Goal: Task Accomplishment & Management: Complete application form

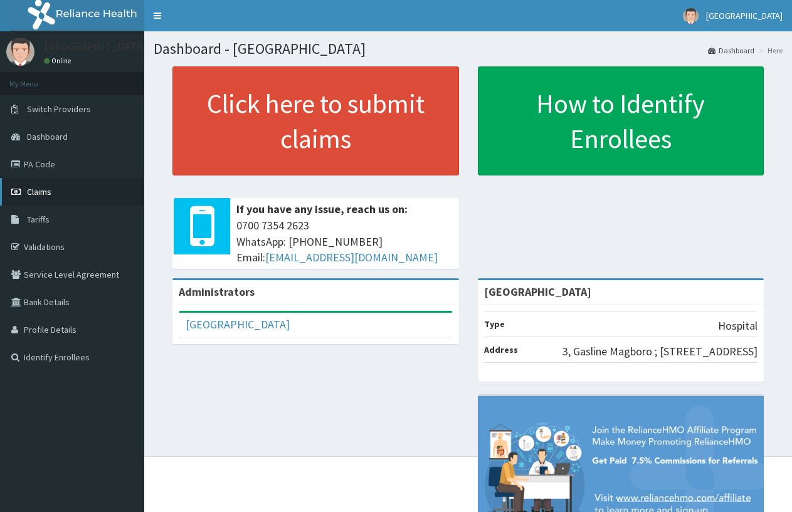
click at [58, 186] on link "Claims" at bounding box center [72, 192] width 144 height 28
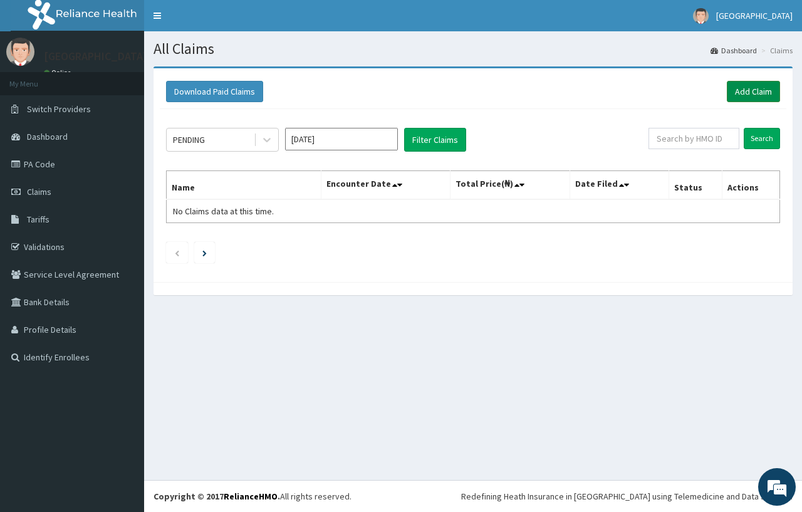
click at [752, 95] on link "Add Claim" at bounding box center [753, 91] width 53 height 21
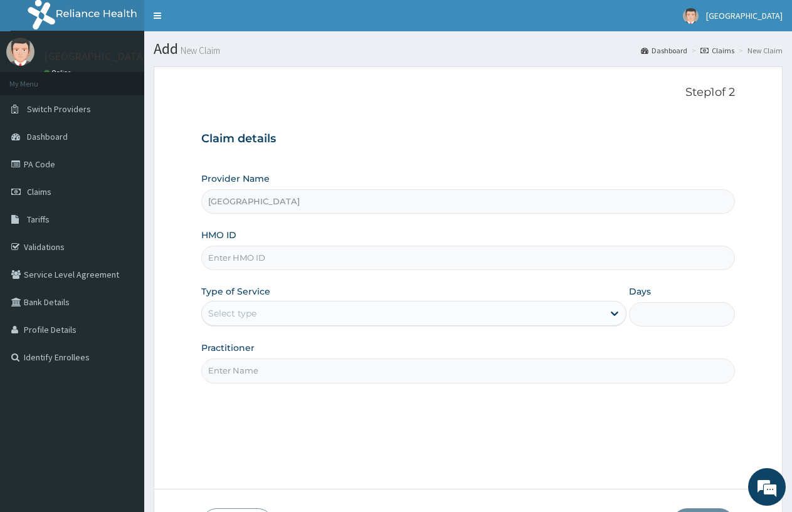
click at [250, 254] on input "HMO ID" at bounding box center [467, 258] width 533 height 24
type input "SLH/10214/A"
click at [263, 308] on div "Select type" at bounding box center [402, 313] width 400 height 20
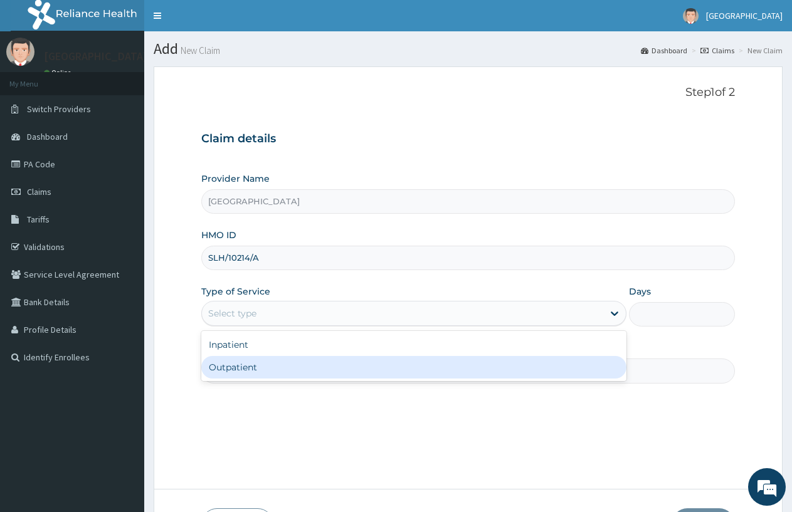
click at [238, 360] on div "Outpatient" at bounding box center [413, 367] width 424 height 23
type input "1"
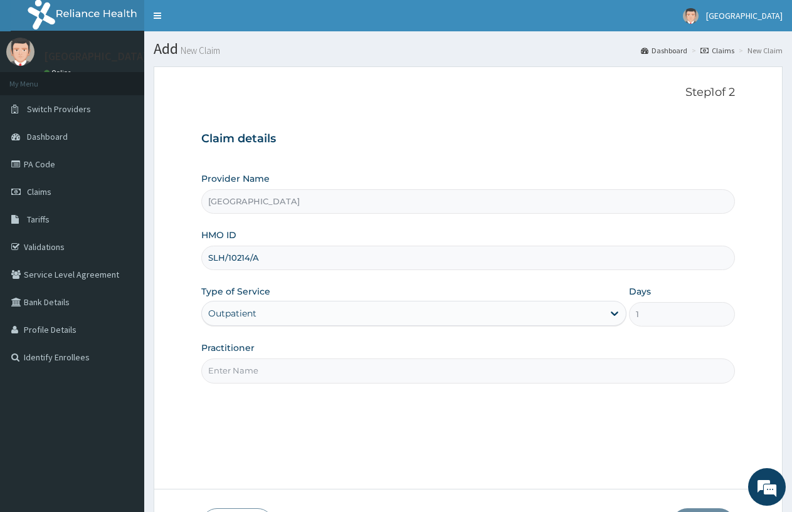
click at [256, 360] on input "Practitioner" at bounding box center [467, 370] width 533 height 24
type input "DOCTOR FAVOUR"
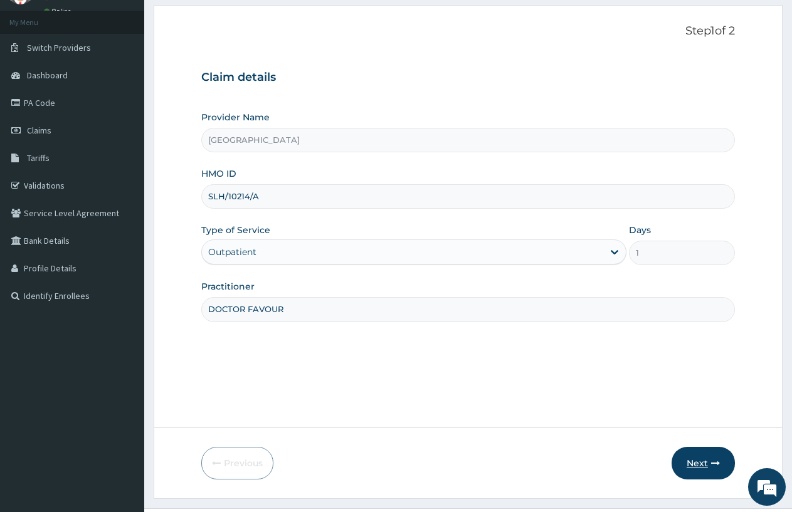
scroll to position [90, 0]
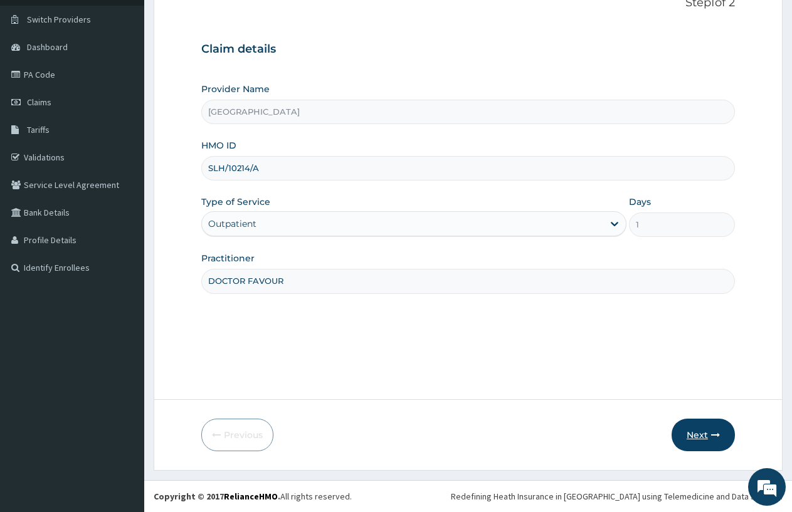
click at [696, 446] on button "Next" at bounding box center [702, 435] width 63 height 33
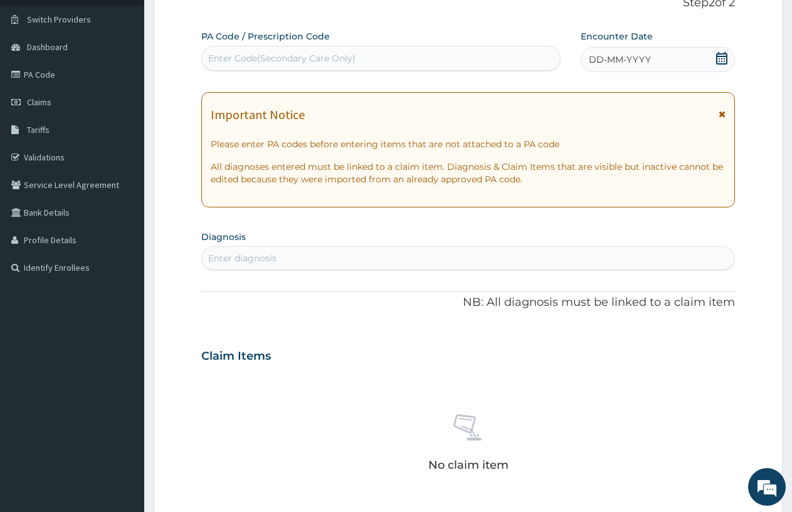
click at [619, 60] on span "DD-MM-YYYY" at bounding box center [619, 59] width 62 height 13
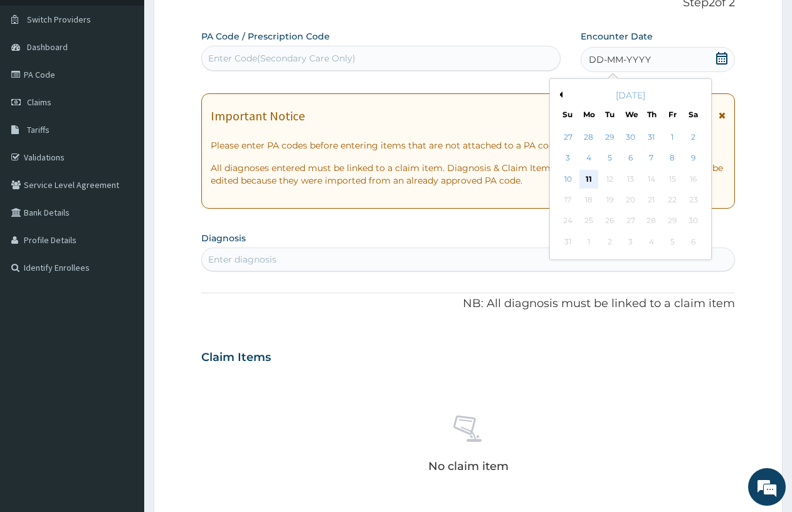
click at [582, 178] on div "11" at bounding box center [588, 179] width 19 height 19
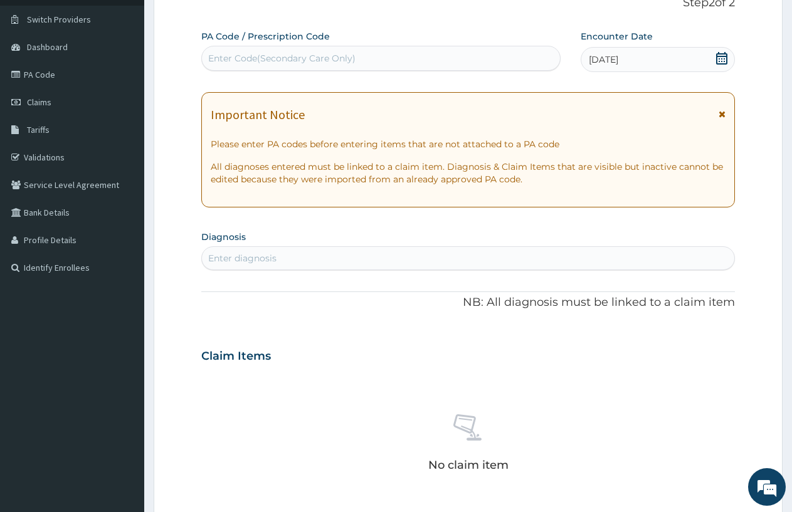
click at [254, 246] on div "Enter diagnosis" at bounding box center [467, 258] width 533 height 24
type input "B"
type input "PLASM"
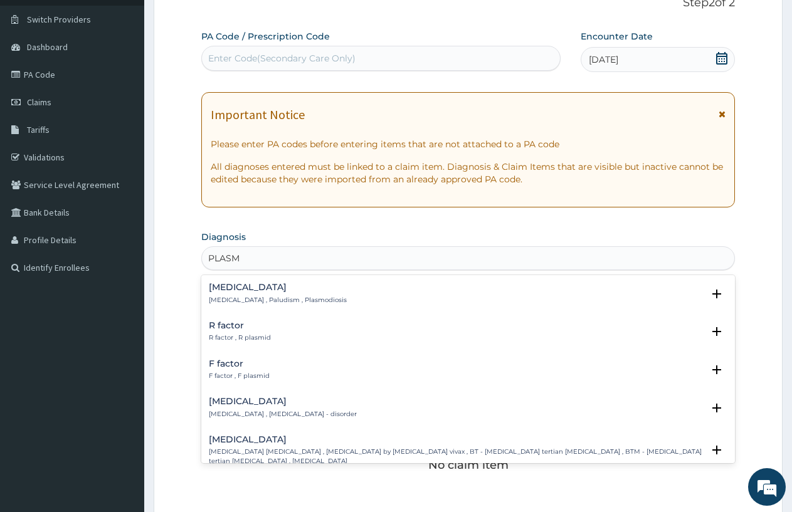
click at [251, 289] on h4 "Malaria" at bounding box center [278, 287] width 138 height 9
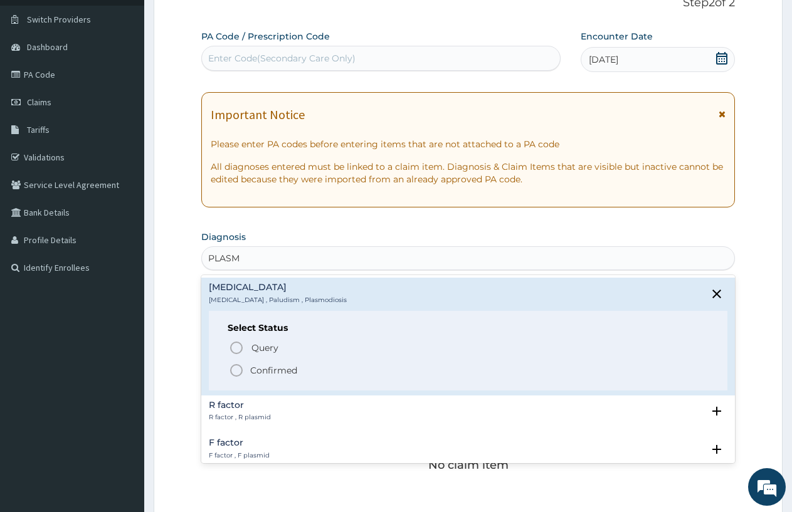
click at [236, 371] on icon "status option filled" at bounding box center [236, 370] width 15 height 15
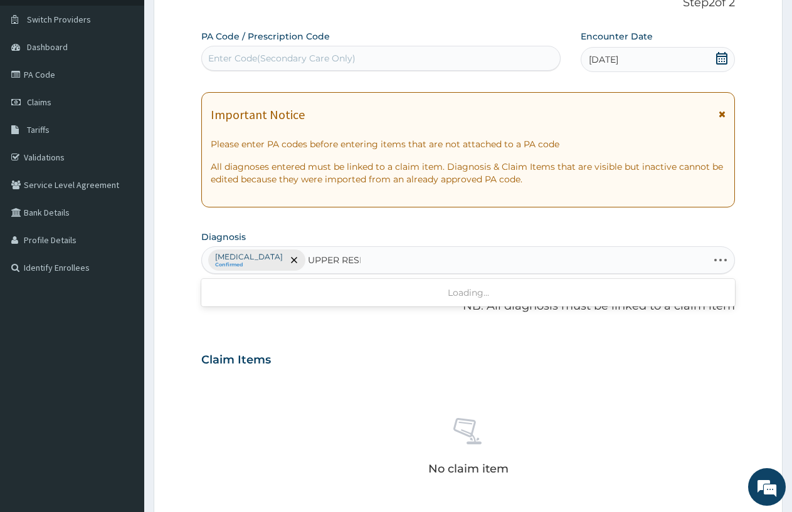
type input "UPPER RESPIR"
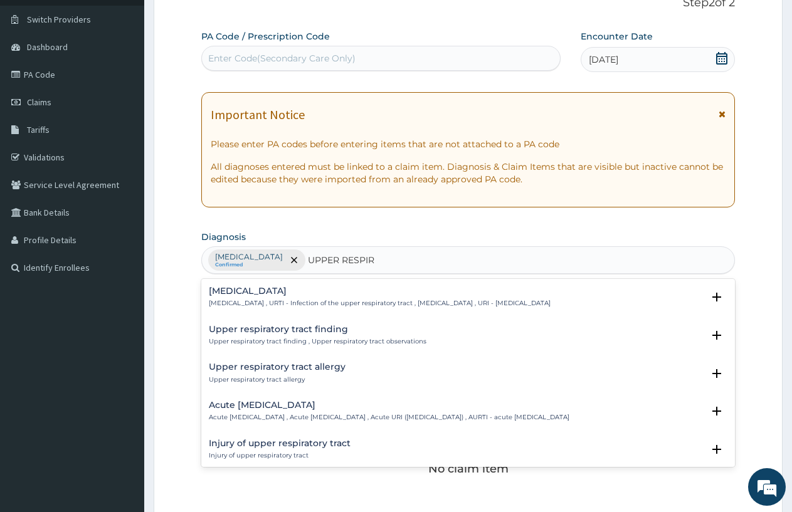
click at [293, 302] on p "Upper respiratory infection , URTI - Infection of the upper respiratory tract ,…" at bounding box center [380, 303] width 342 height 9
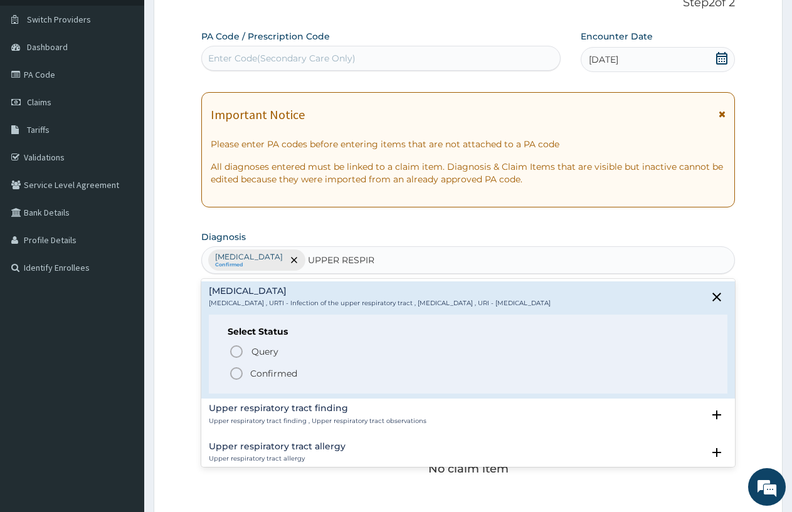
click at [258, 371] on p "Confirmed" at bounding box center [273, 373] width 47 height 13
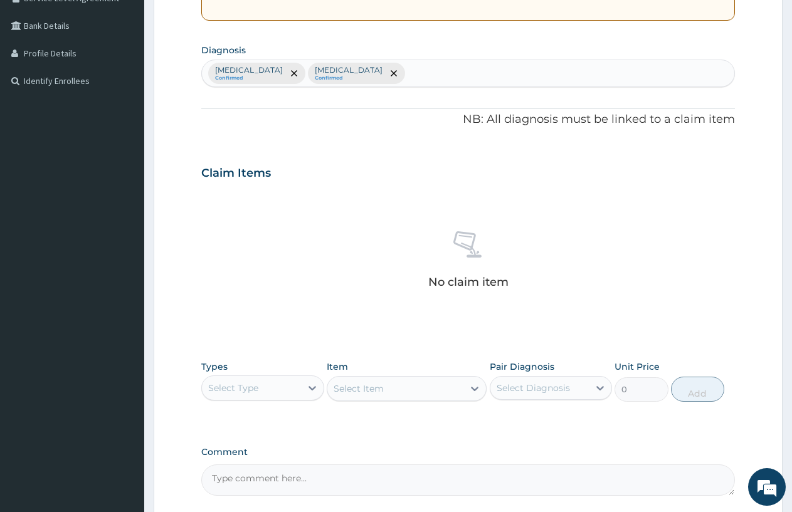
scroll to position [278, 0]
click at [251, 389] on div "Select Type" at bounding box center [233, 386] width 50 height 13
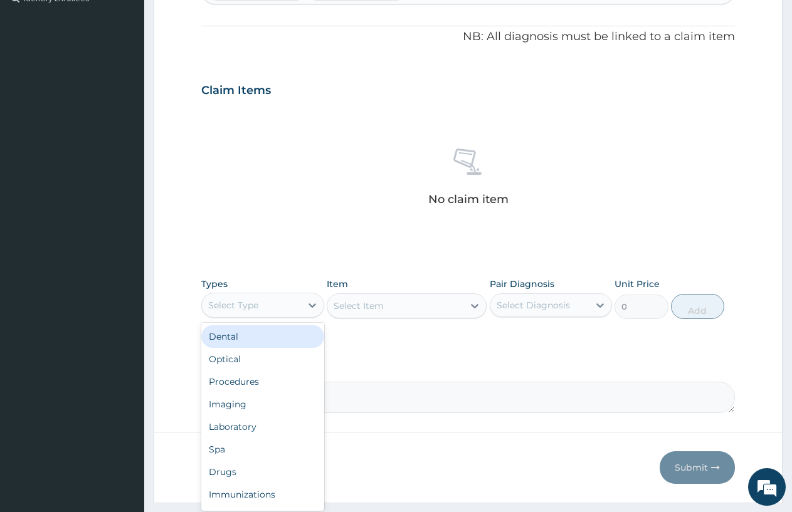
scroll to position [392, 0]
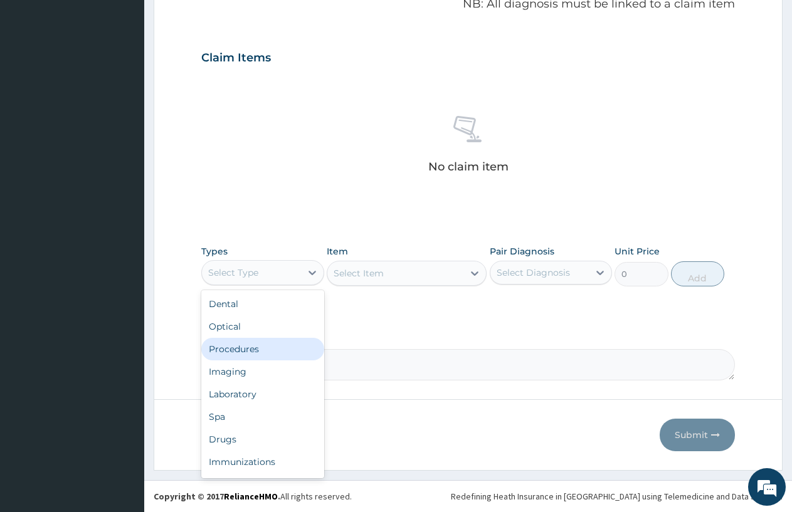
click at [280, 353] on div "Procedures" at bounding box center [262, 349] width 123 height 23
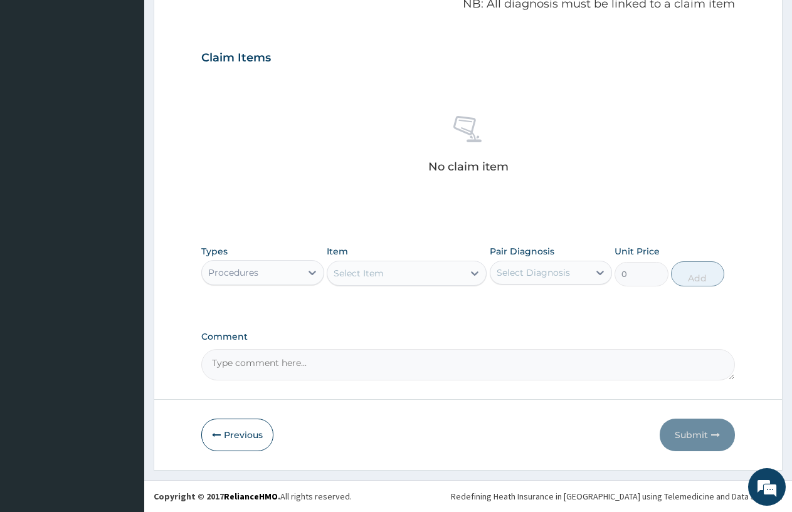
click at [334, 275] on div "Select Item" at bounding box center [358, 273] width 50 height 13
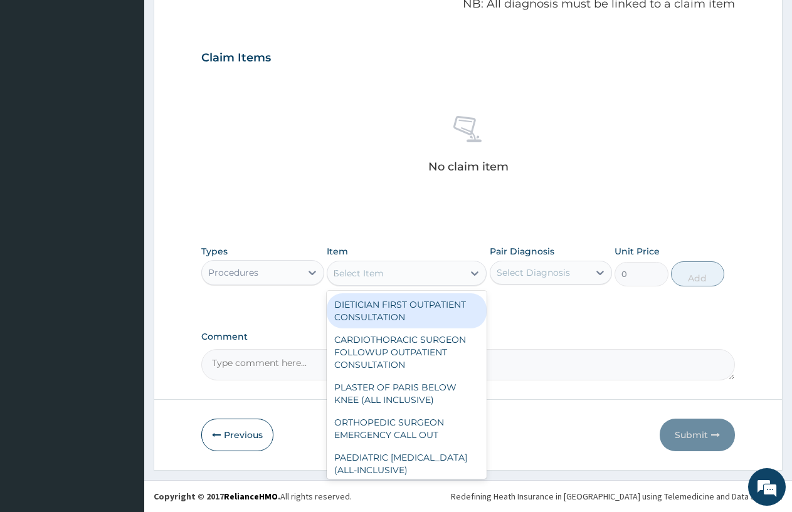
type input "PRAC"
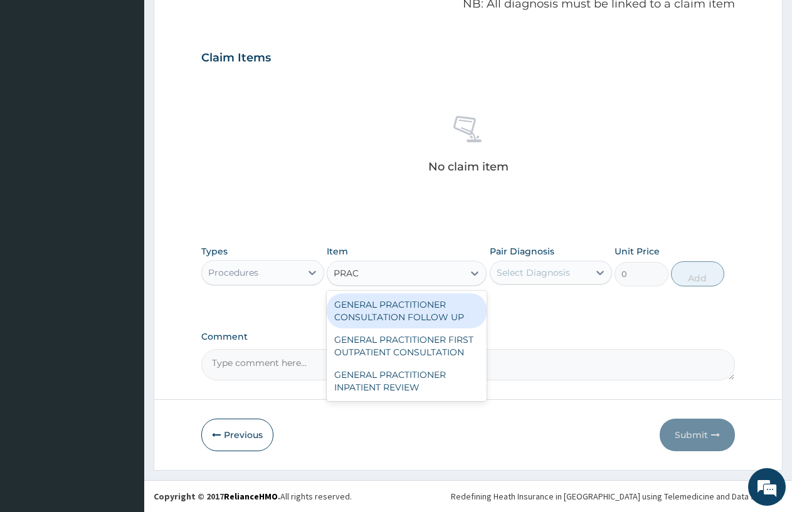
click at [435, 342] on div "GENERAL PRACTITIONER FIRST OUTPATIENT CONSULTATION" at bounding box center [407, 345] width 160 height 35
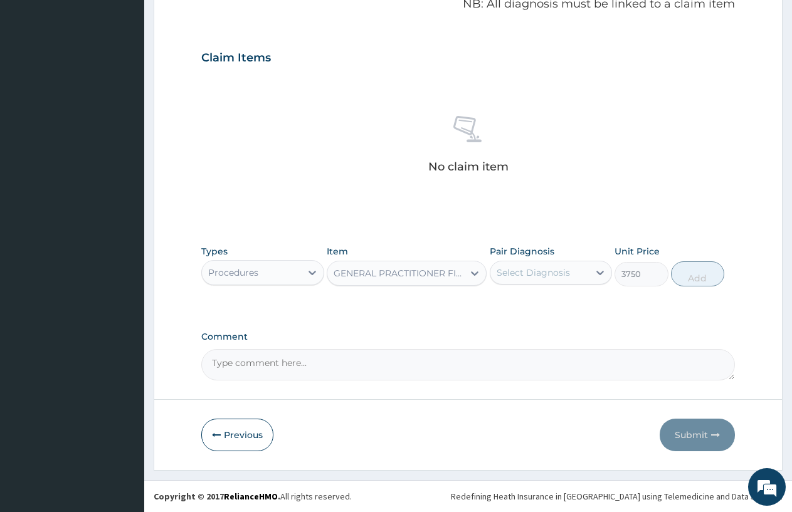
type input "3750"
click at [565, 266] on div "Select Diagnosis" at bounding box center [532, 272] width 73 height 13
click at [552, 306] on div "Malaria" at bounding box center [550, 305] width 123 height 26
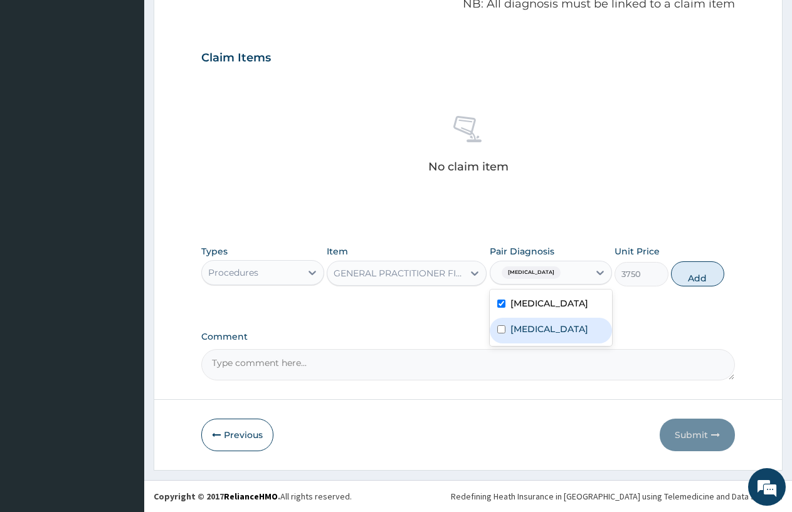
checkbox input "true"
drag, startPoint x: 553, startPoint y: 335, endPoint x: 624, endPoint y: 306, distance: 76.7
click at [553, 335] on label "Upper respiratory infection" at bounding box center [549, 329] width 78 height 13
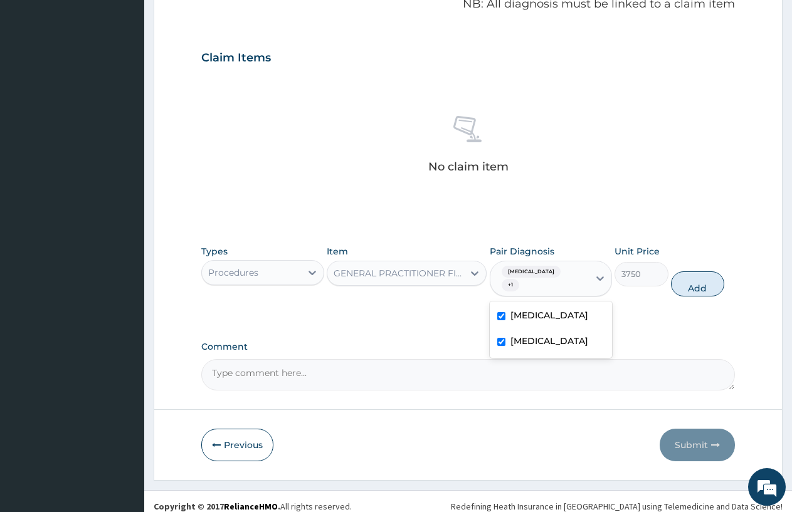
checkbox input "true"
click at [696, 277] on button "Add" at bounding box center [697, 283] width 53 height 25
type input "0"
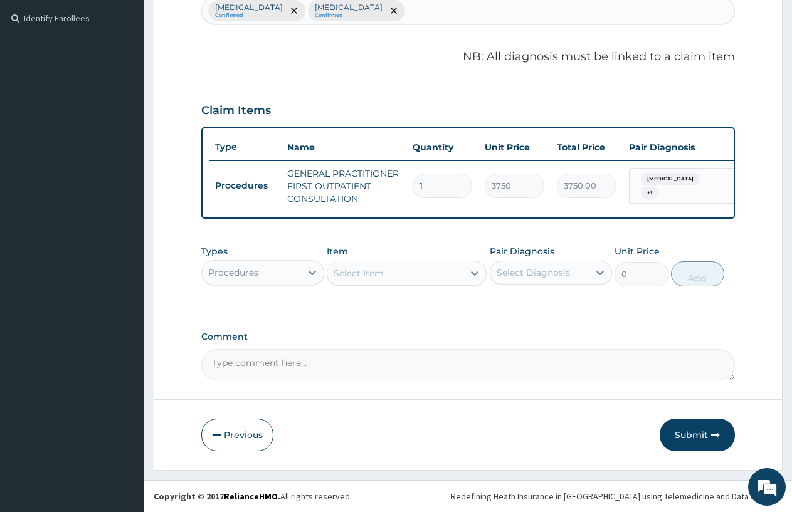
scroll to position [350, 0]
click at [280, 281] on div "Procedures" at bounding box center [251, 273] width 99 height 20
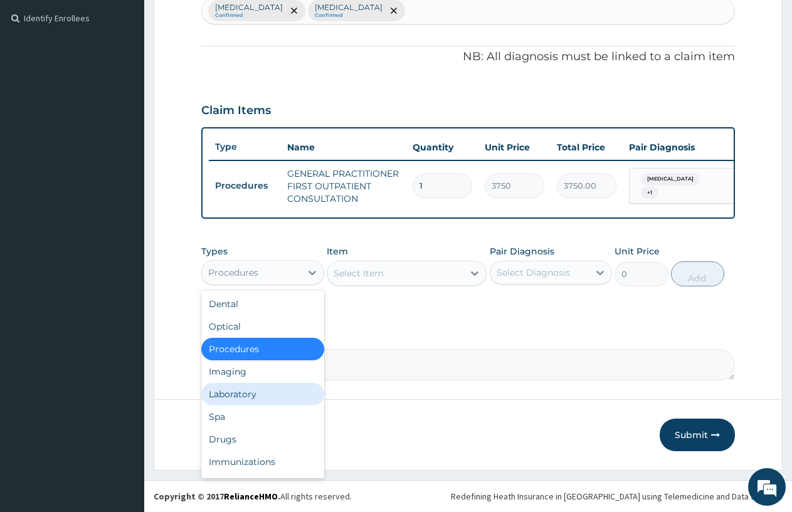
drag, startPoint x: 256, startPoint y: 398, endPoint x: 355, endPoint y: 332, distance: 119.4
click at [258, 402] on div "Laboratory" at bounding box center [262, 394] width 123 height 23
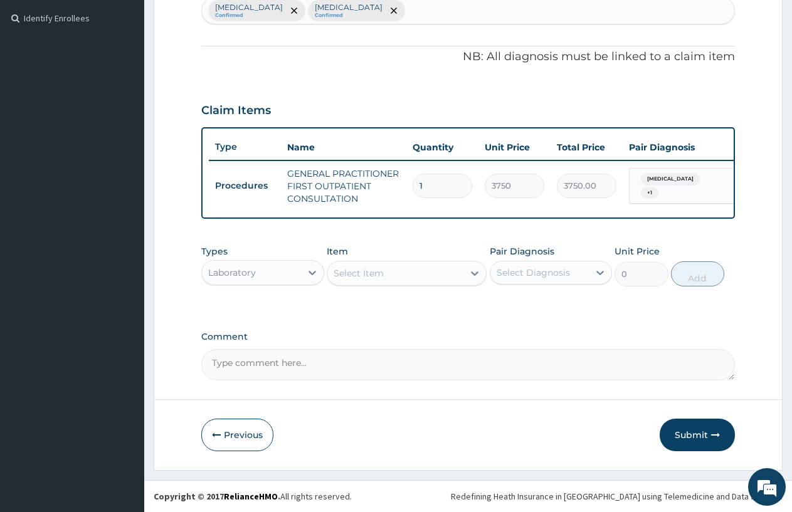
click at [343, 279] on div "Select Item" at bounding box center [358, 273] width 50 height 13
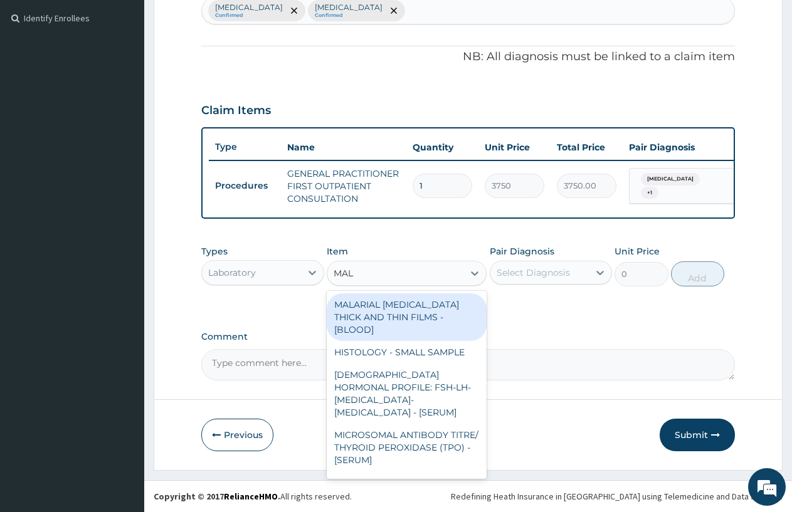
type input "MALA"
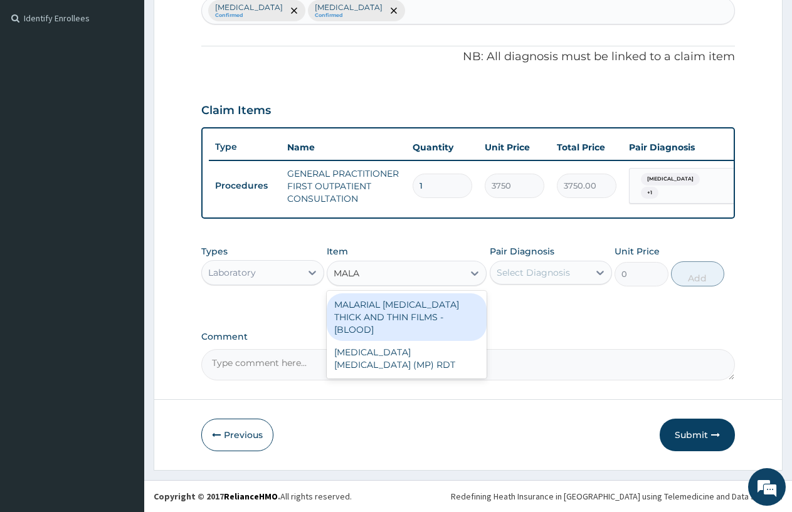
click at [378, 313] on div "MALARIAL PARASITE THICK AND THIN FILMS - [BLOOD]" at bounding box center [407, 317] width 160 height 48
type input "2187.5"
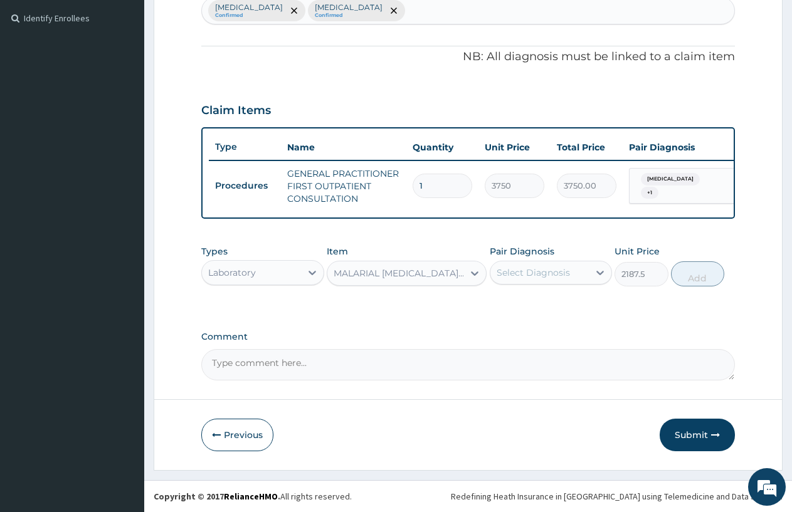
click at [537, 267] on div "Select Diagnosis" at bounding box center [532, 272] width 73 height 13
click at [546, 303] on div "Malaria" at bounding box center [550, 305] width 123 height 26
checkbox input "true"
click at [706, 280] on button "Add" at bounding box center [697, 273] width 53 height 25
type input "0"
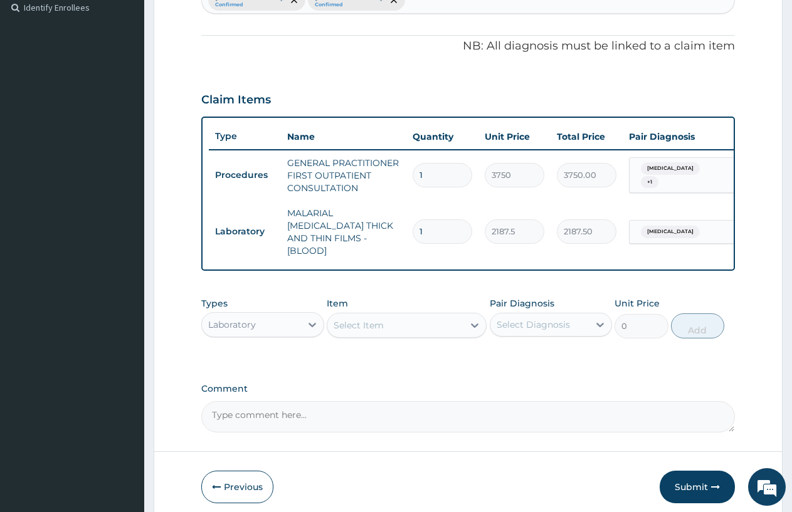
click at [337, 319] on div "Select Item" at bounding box center [358, 325] width 50 height 13
type input "WBC"
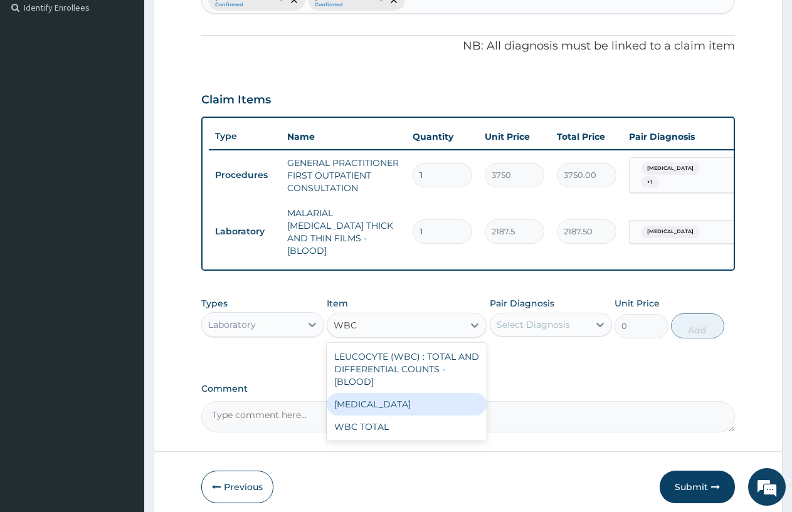
click at [393, 422] on div "WBC TOTAL" at bounding box center [407, 427] width 160 height 23
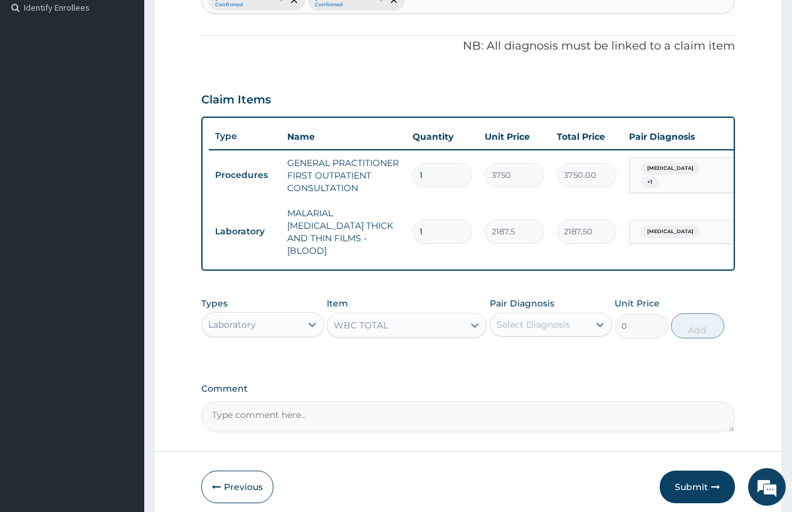
type input "3750"
click at [513, 318] on div "Select Diagnosis" at bounding box center [532, 324] width 73 height 13
click at [524, 349] on label "Malaria" at bounding box center [549, 355] width 78 height 13
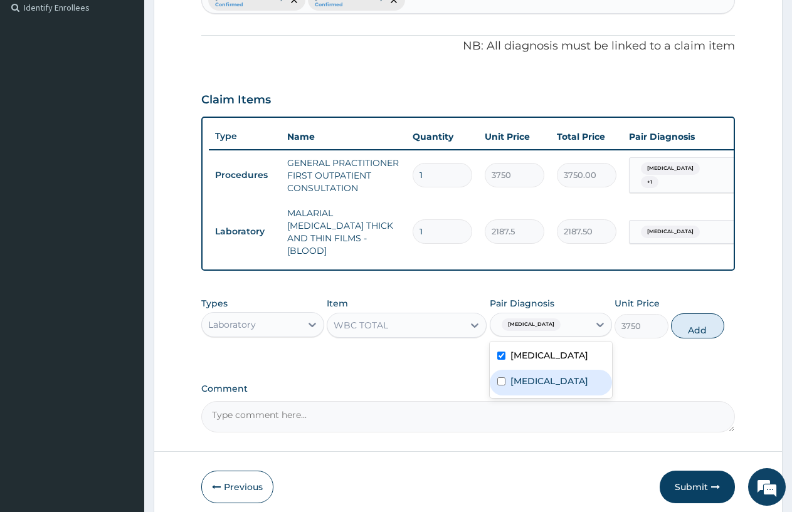
checkbox input "true"
click at [512, 382] on label "Upper respiratory infection" at bounding box center [549, 381] width 78 height 13
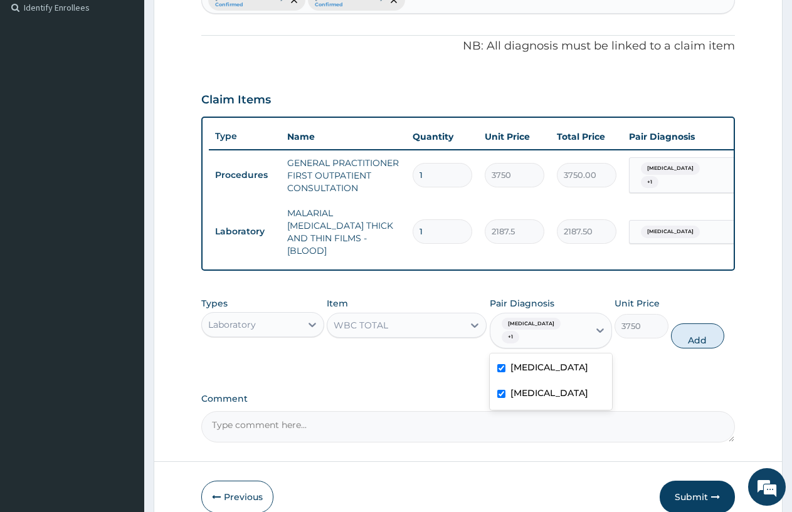
checkbox input "true"
click at [694, 334] on button "Add" at bounding box center [697, 335] width 53 height 25
type input "0"
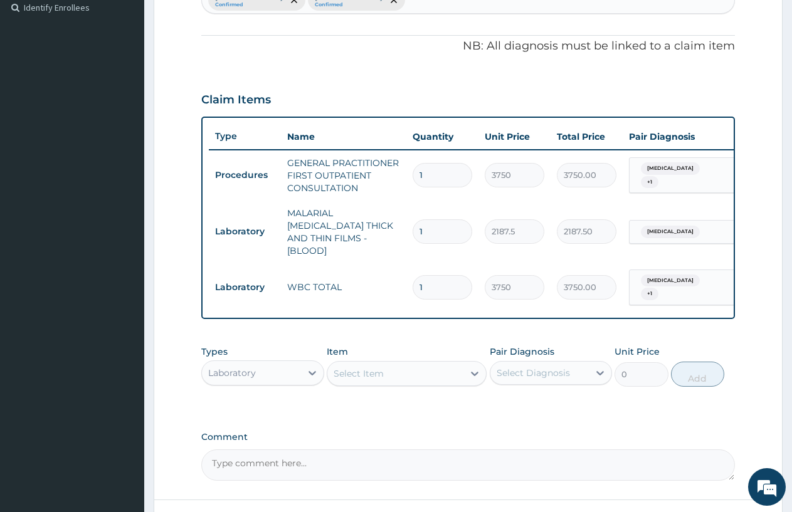
click at [338, 367] on div "Select Item" at bounding box center [358, 373] width 50 height 13
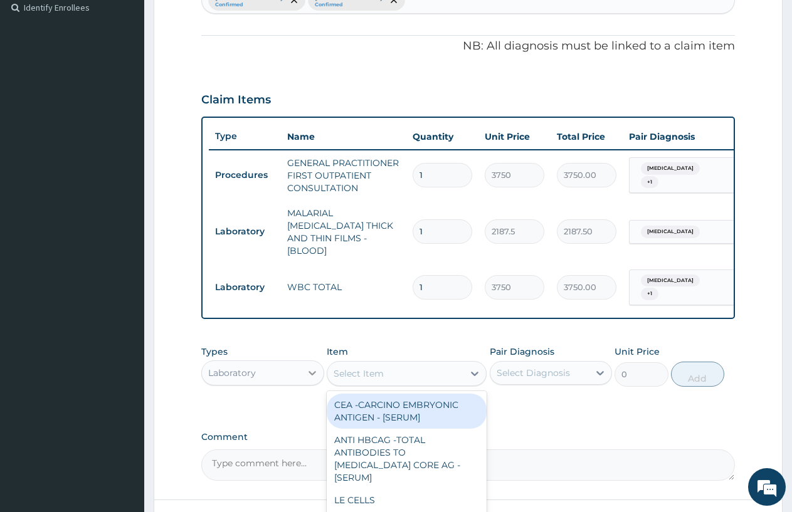
click at [307, 367] on icon at bounding box center [312, 373] width 13 height 13
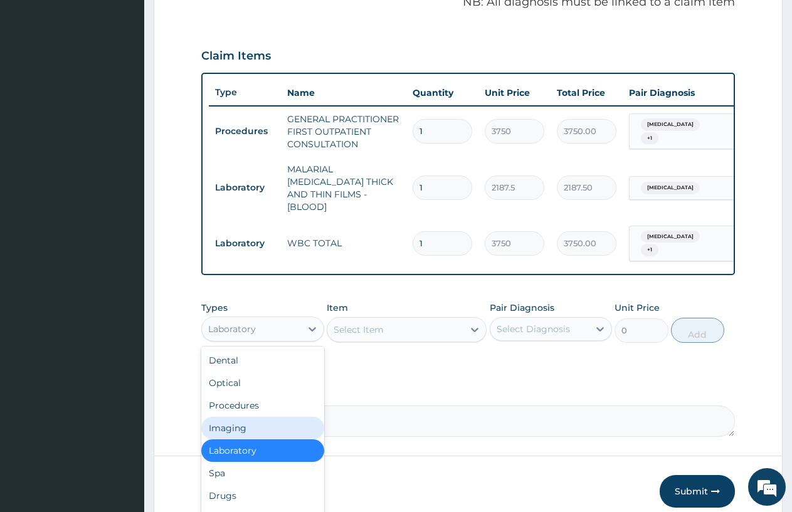
scroll to position [443, 0]
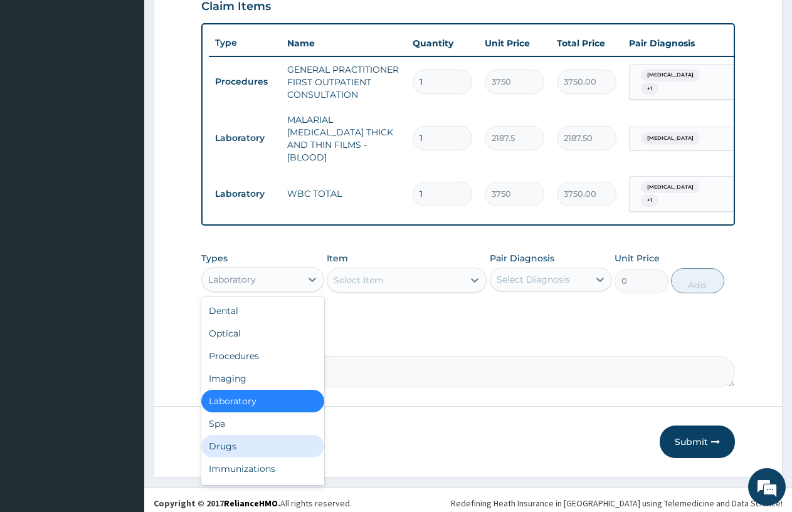
click at [224, 449] on div "Drugs" at bounding box center [262, 446] width 123 height 23
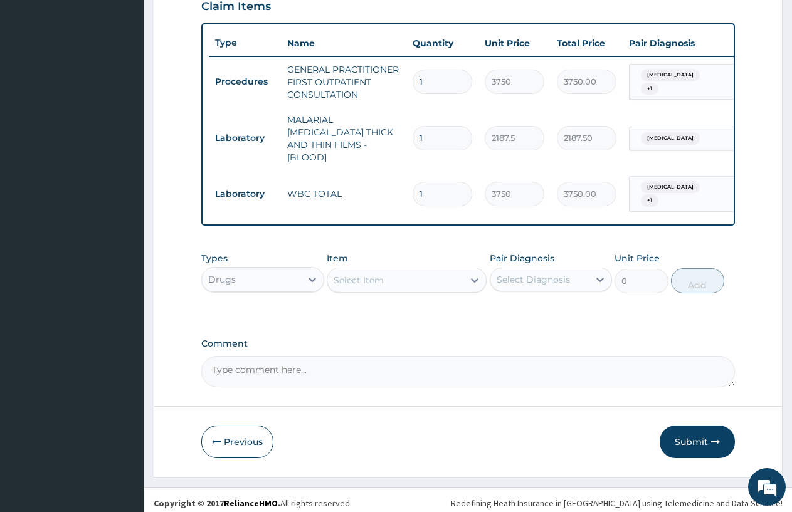
click at [338, 274] on div "Select Item" at bounding box center [358, 280] width 50 height 13
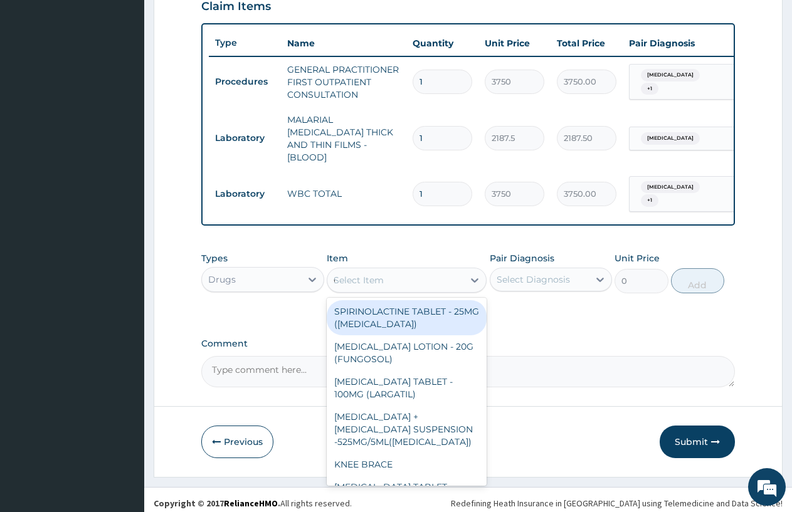
type input "COUGH"
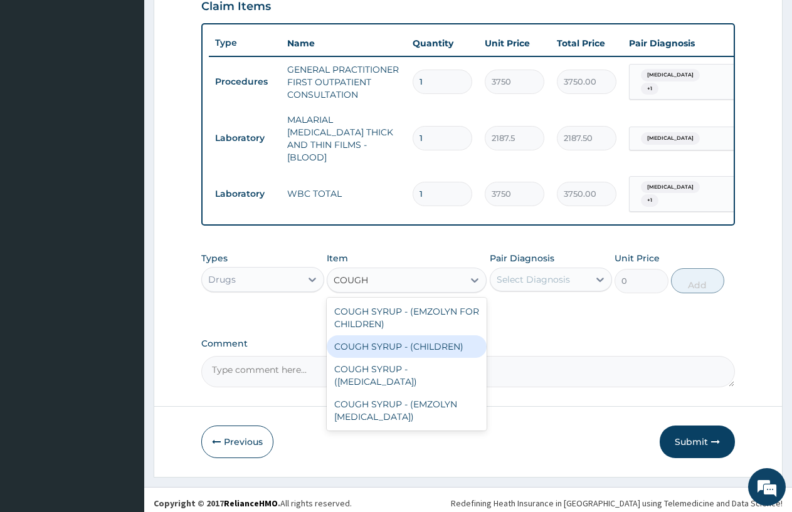
click at [431, 338] on div "COUGH SYRUP - (CHILDREN)" at bounding box center [407, 346] width 160 height 23
type input "1120"
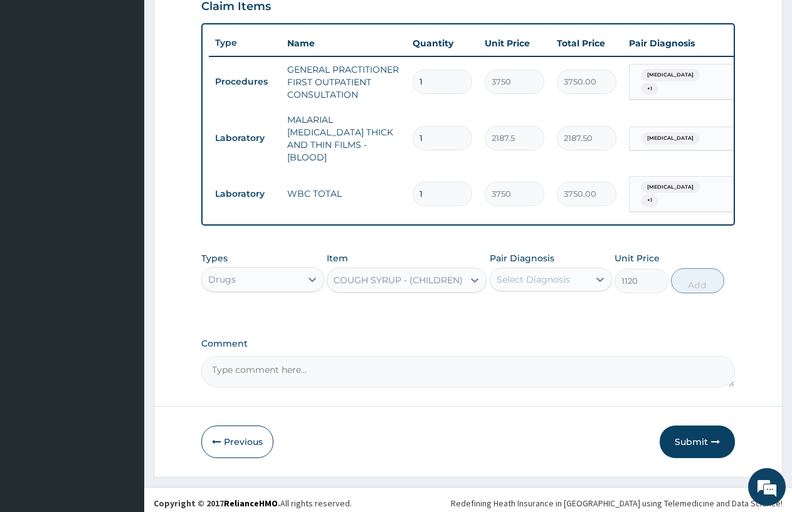
click at [394, 274] on div "COUGH SYRUP - (CHILDREN)" at bounding box center [397, 280] width 129 height 13
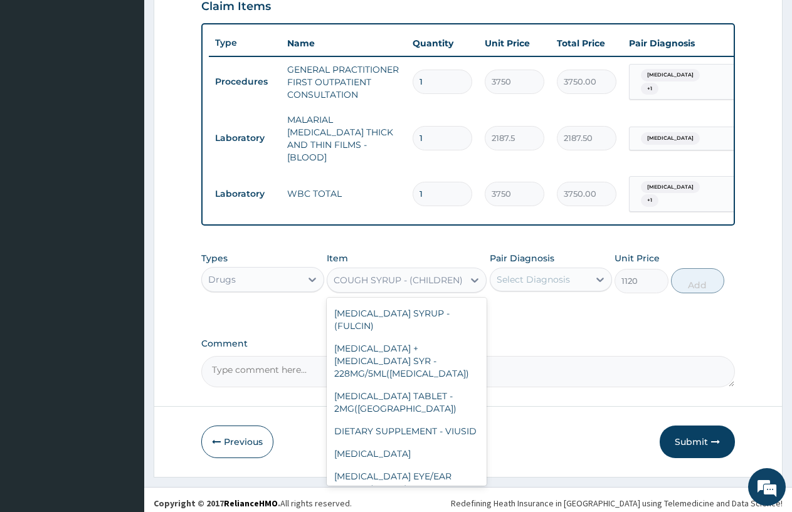
scroll to position [4725, 0]
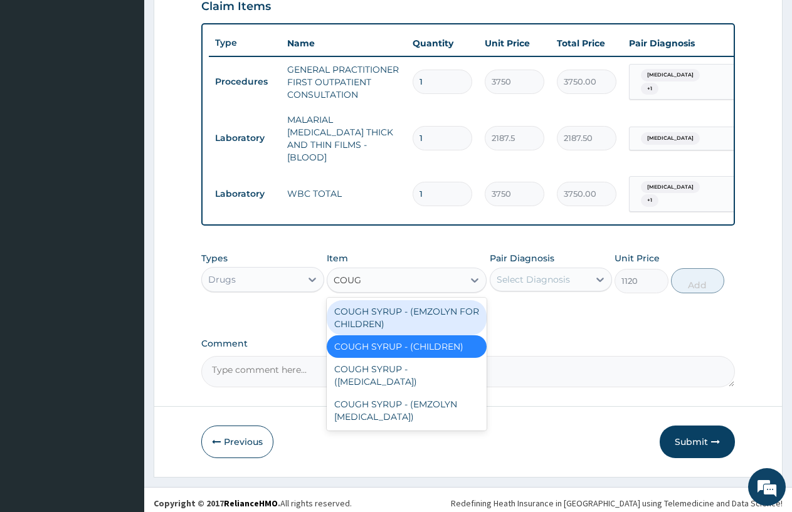
type input "COUGH"
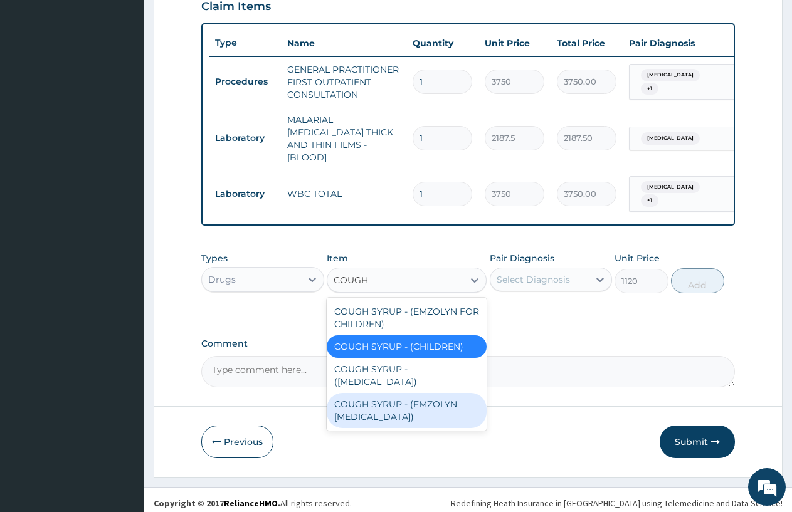
click at [397, 411] on div "COUGH SYRUP - (EMZOLYN EXPECTORANT)" at bounding box center [407, 410] width 160 height 35
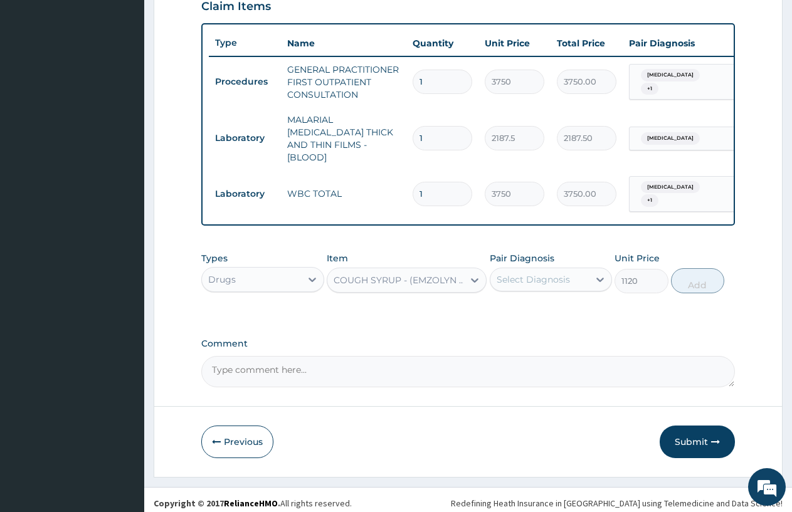
click at [556, 273] on div "Select Diagnosis" at bounding box center [532, 279] width 73 height 13
click at [512, 330] on label "Upper respiratory infection" at bounding box center [549, 336] width 78 height 13
checkbox input "true"
click at [687, 268] on button "Add" at bounding box center [697, 280] width 53 height 25
type input "0"
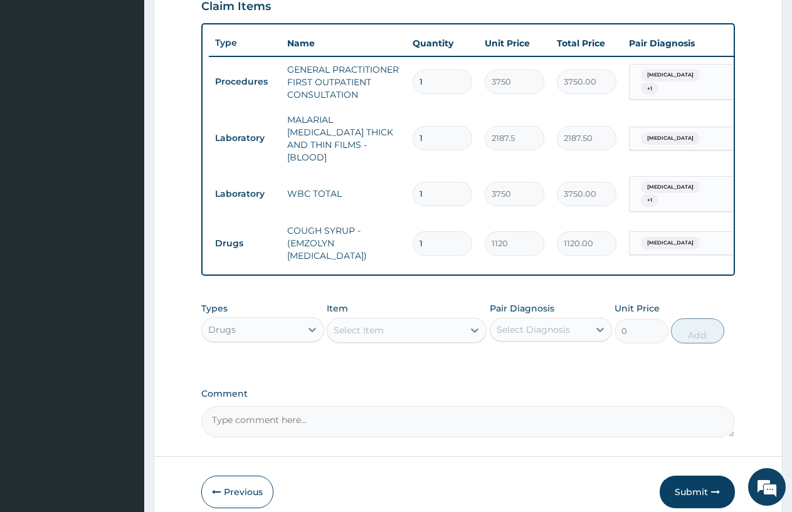
click at [353, 333] on div "Select Item" at bounding box center [407, 330] width 160 height 25
type input "DICLO"
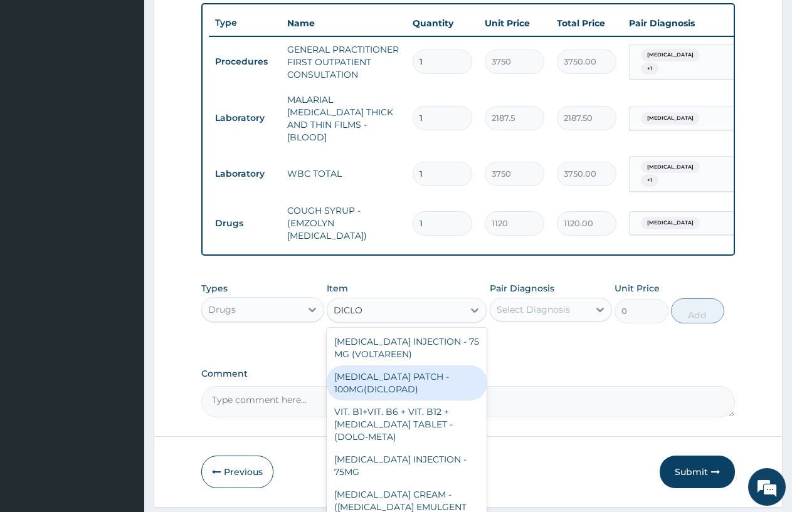
scroll to position [493, 0]
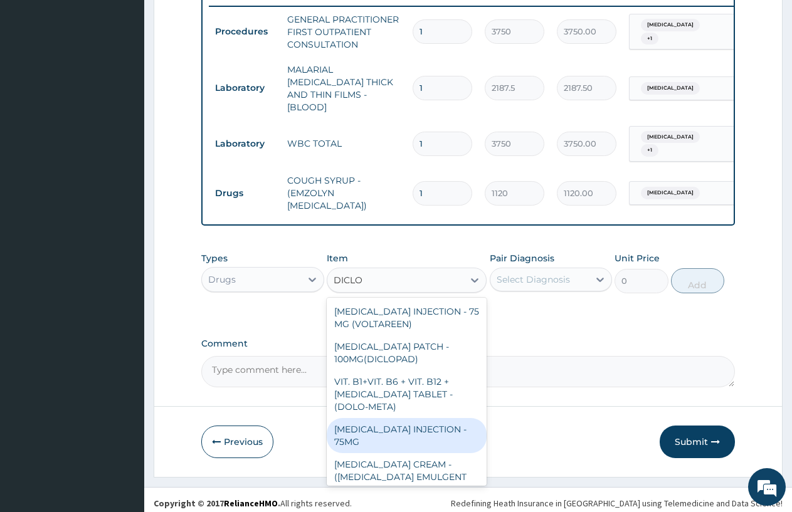
click at [361, 419] on div "DICLOFENAC INJECTION - 75MG" at bounding box center [407, 435] width 160 height 35
type input "420"
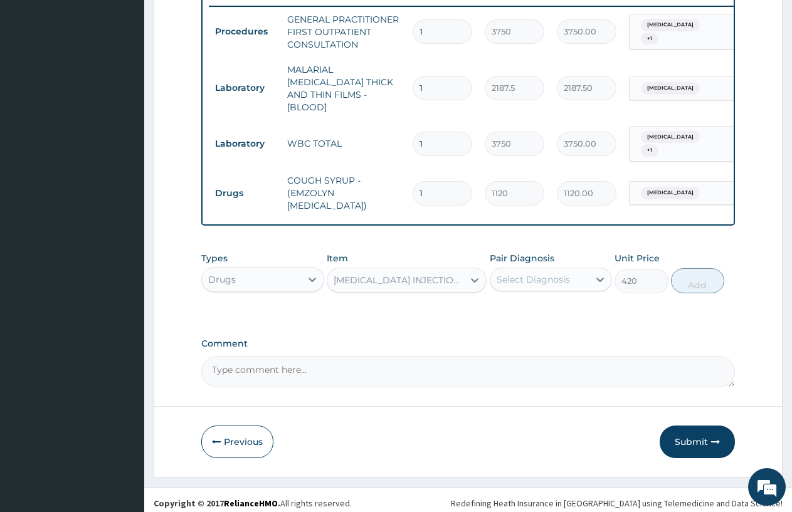
click at [431, 275] on div "DICLOFENAC INJECTION - 75MG" at bounding box center [398, 280] width 131 height 13
click at [513, 268] on div "Select Diagnosis" at bounding box center [550, 280] width 123 height 24
click at [515, 330] on label "Upper respiratory infection" at bounding box center [549, 336] width 78 height 13
checkbox input "true"
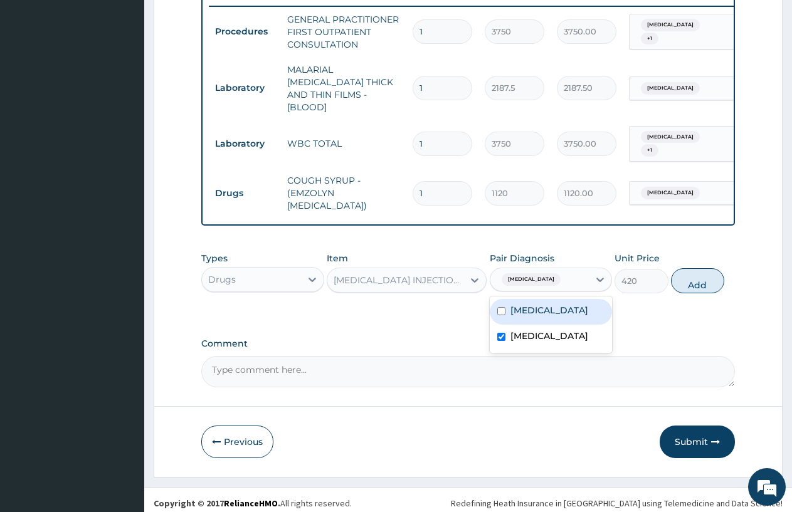
click at [518, 311] on div "Malaria" at bounding box center [550, 312] width 123 height 26
checkbox input "true"
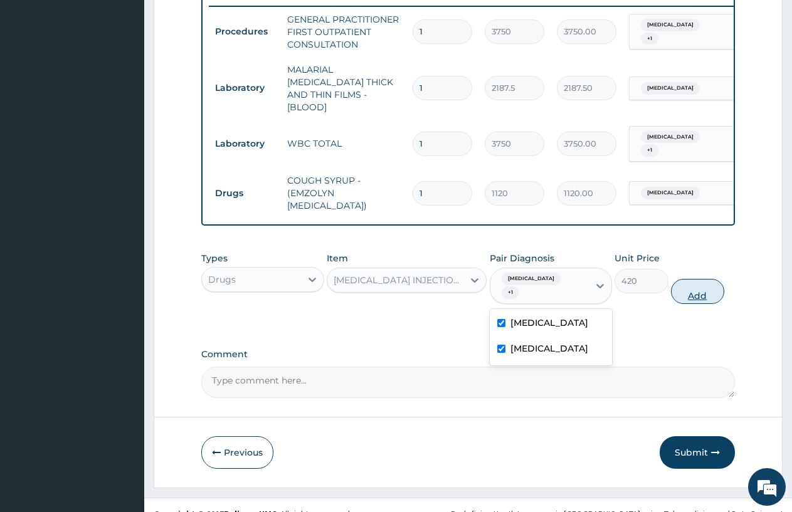
click at [706, 294] on button "Add" at bounding box center [697, 291] width 53 height 25
type input "0"
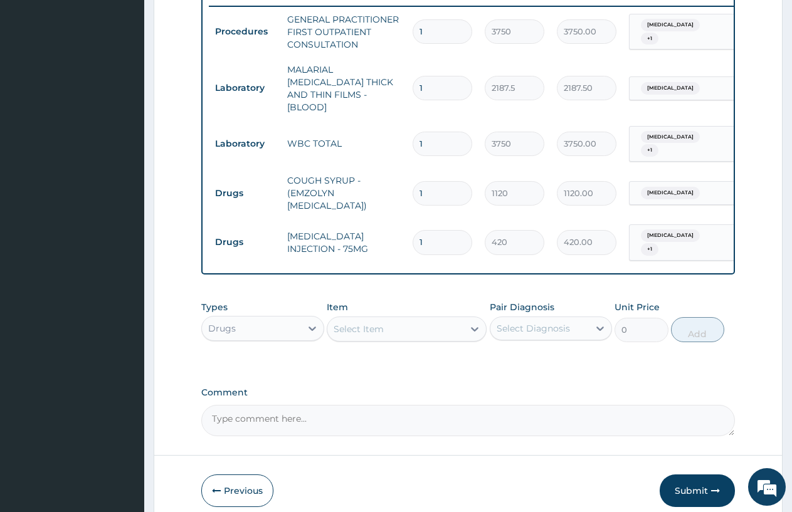
click at [340, 329] on div "Select Item" at bounding box center [395, 329] width 136 height 20
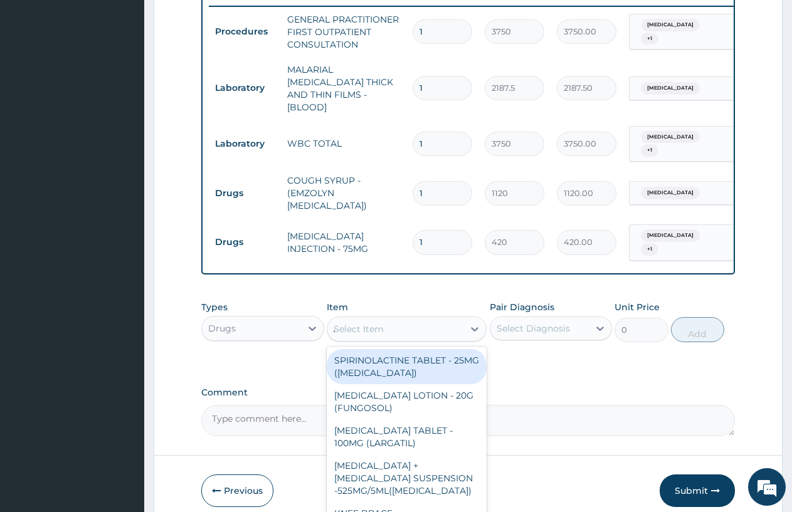
type input "AMOX"
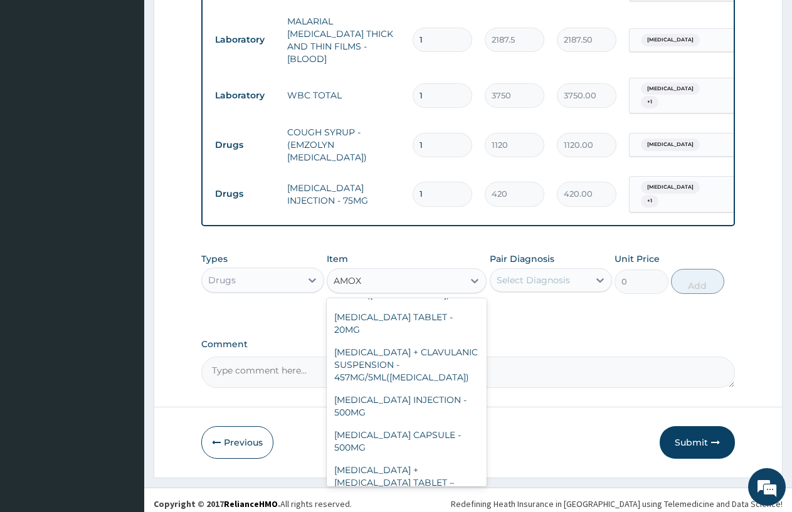
scroll to position [376, 0]
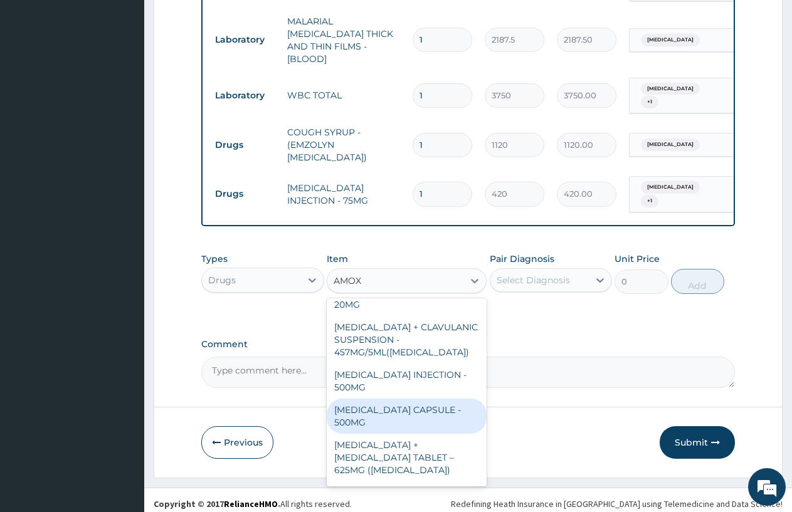
click at [387, 399] on div "AMOXICILLIN CAPSULE - 500MG" at bounding box center [407, 416] width 160 height 35
type input "112"
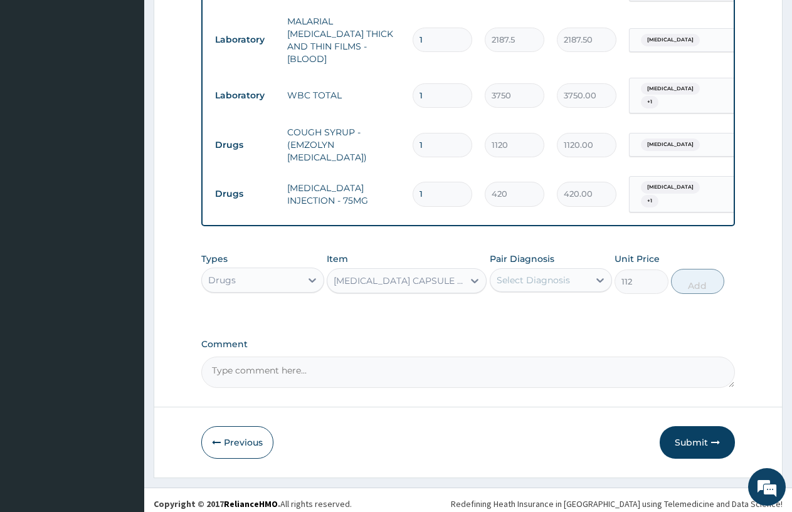
click at [533, 274] on div "Select Diagnosis" at bounding box center [532, 280] width 73 height 13
click at [529, 342] on label "Upper respiratory infection" at bounding box center [549, 336] width 78 height 13
checkbox input "true"
click at [683, 285] on button "Add" at bounding box center [697, 281] width 53 height 25
type input "0"
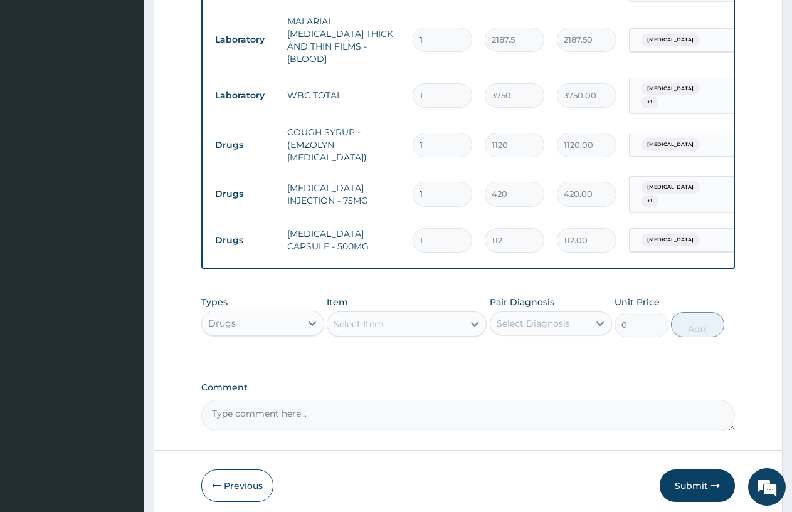
type input "15"
type input "1680.00"
type input "15"
click at [335, 318] on div "Select Item" at bounding box center [358, 324] width 50 height 13
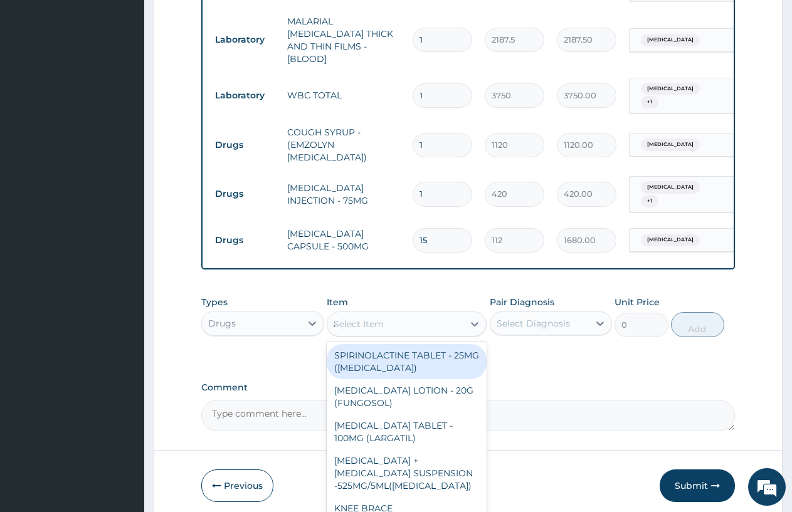
type input "ART"
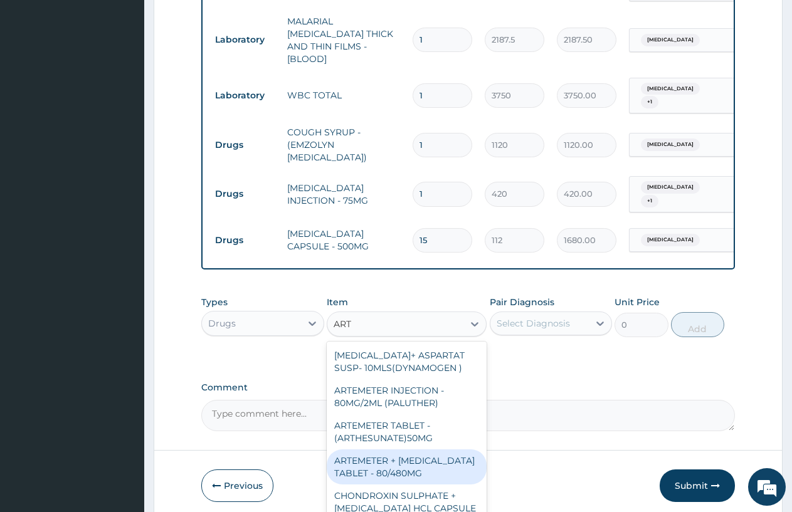
scroll to position [585, 0]
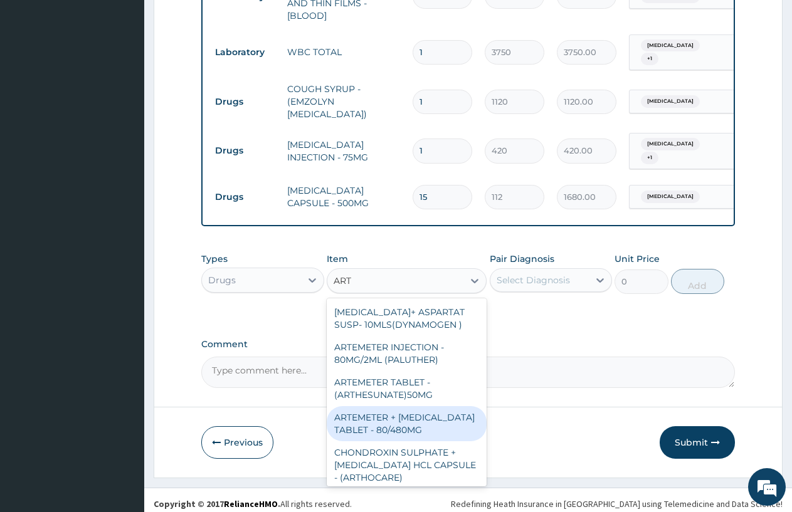
click at [432, 358] on div "ARTEMETER INJECTION - 80MG/2ML (PALUTHER)" at bounding box center [407, 353] width 160 height 35
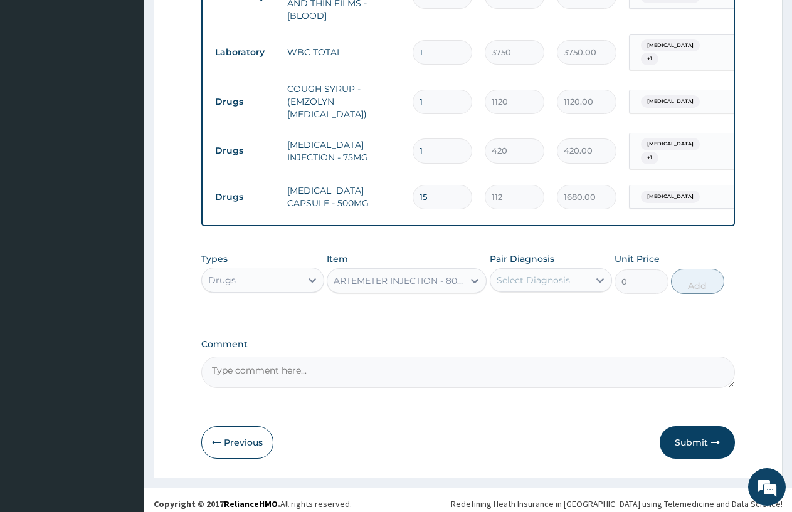
type input "700"
click at [533, 276] on div "Select Diagnosis" at bounding box center [532, 280] width 73 height 13
click at [526, 306] on label "Malaria" at bounding box center [549, 311] width 78 height 13
checkbox input "true"
click at [686, 277] on button "Add" at bounding box center [697, 281] width 53 height 25
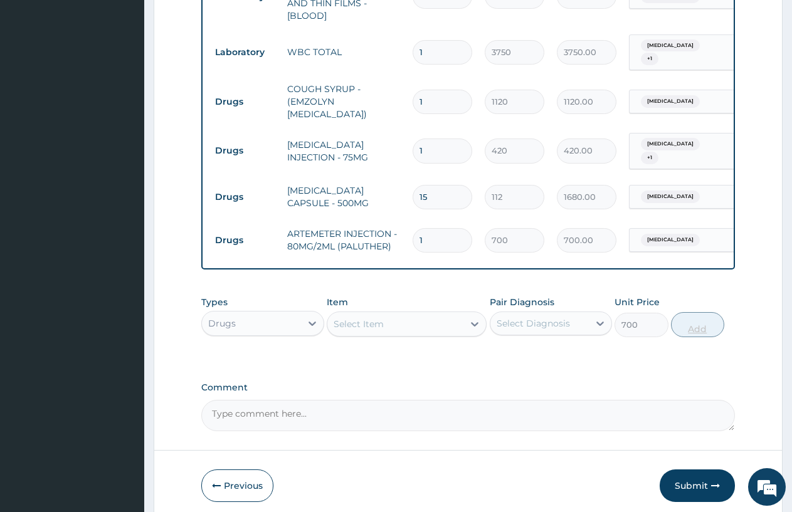
type input "0"
click at [424, 228] on input "1" at bounding box center [442, 240] width 60 height 24
type input "3"
type input "2100.00"
type input "3"
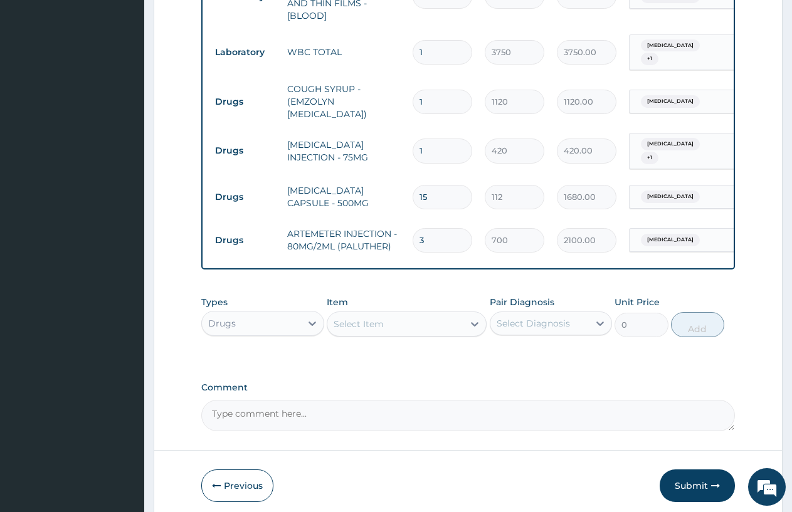
click at [344, 318] on div "Select Item" at bounding box center [358, 324] width 50 height 13
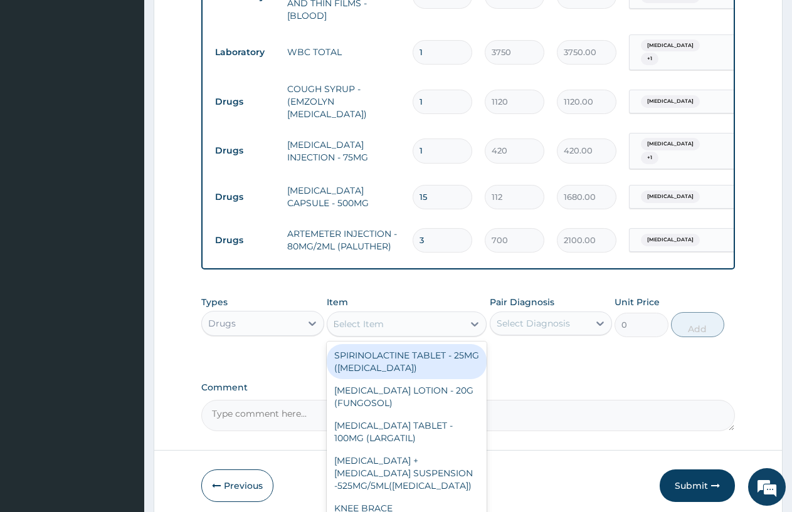
type input "DEXA"
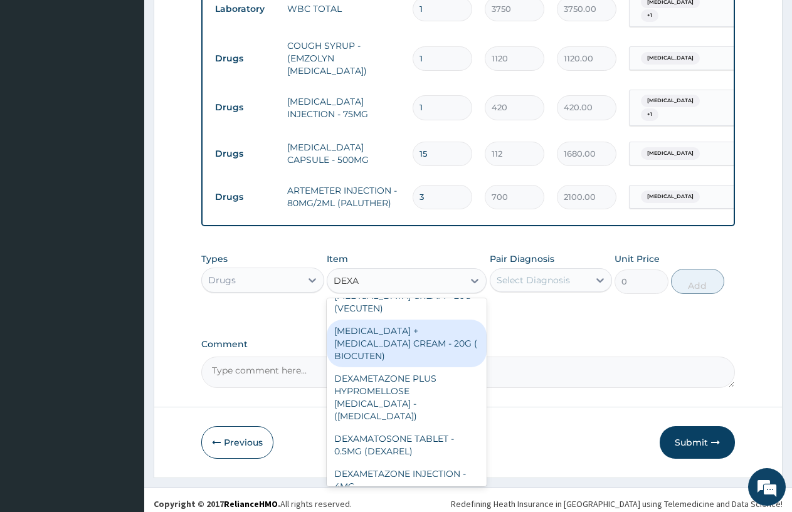
scroll to position [30, 0]
click at [413, 461] on div "DEXAMETAZONE INJECTION - 4MG" at bounding box center [407, 478] width 160 height 35
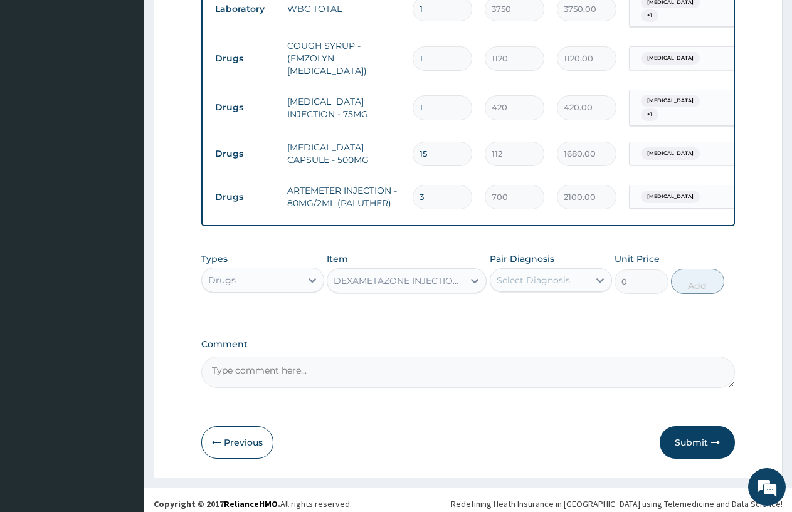
type input "280"
click at [538, 270] on div "Select Diagnosis" at bounding box center [539, 280] width 99 height 20
click at [557, 330] on label "Upper respiratory infection" at bounding box center [549, 336] width 78 height 13
checkbox input "true"
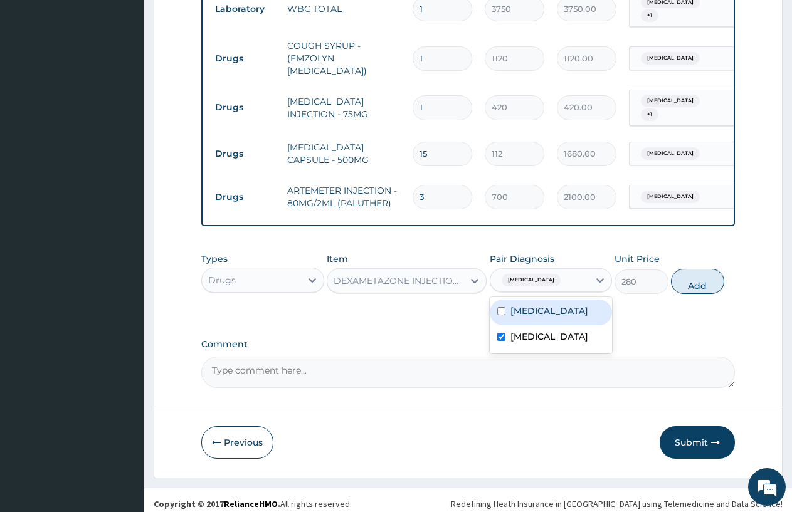
click at [555, 310] on div "Malaria" at bounding box center [550, 313] width 123 height 26
checkbox input "true"
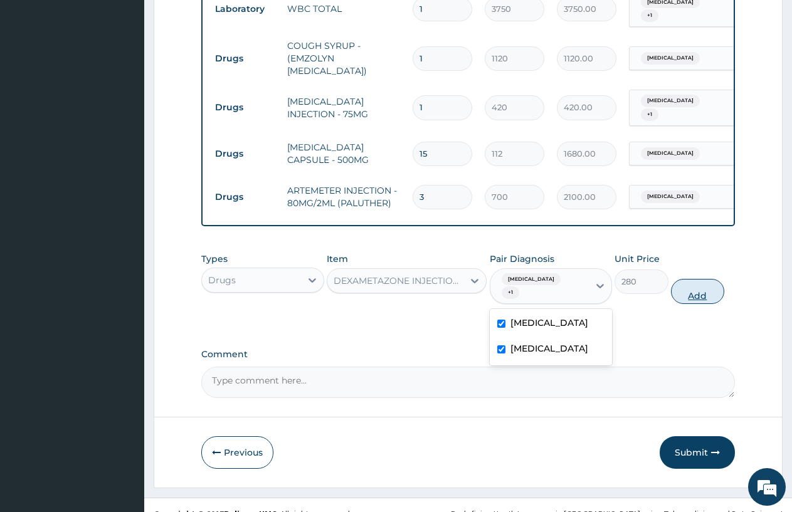
click at [693, 283] on button "Add" at bounding box center [697, 291] width 53 height 25
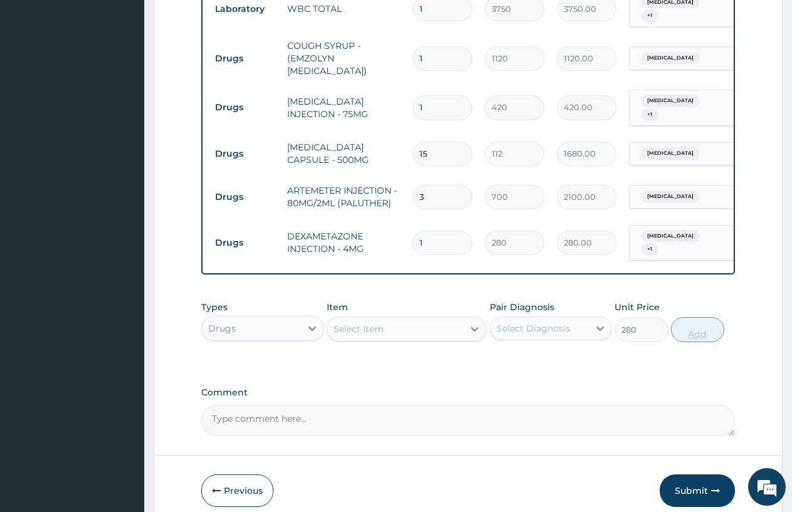
type input "0"
type input "0.00"
type input "3"
click at [434, 231] on input "3" at bounding box center [442, 243] width 60 height 24
type input "840.00"
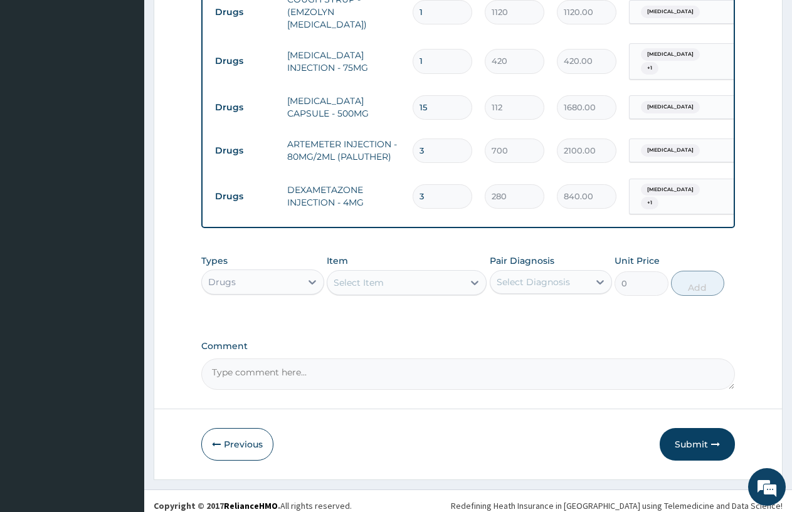
scroll to position [677, 0]
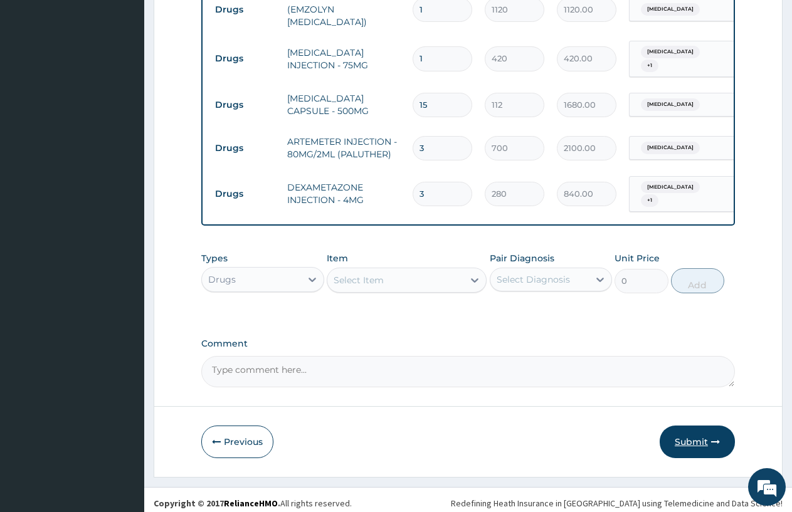
click at [688, 449] on button "Submit" at bounding box center [696, 442] width 75 height 33
